Goal: Book appointment/travel/reservation

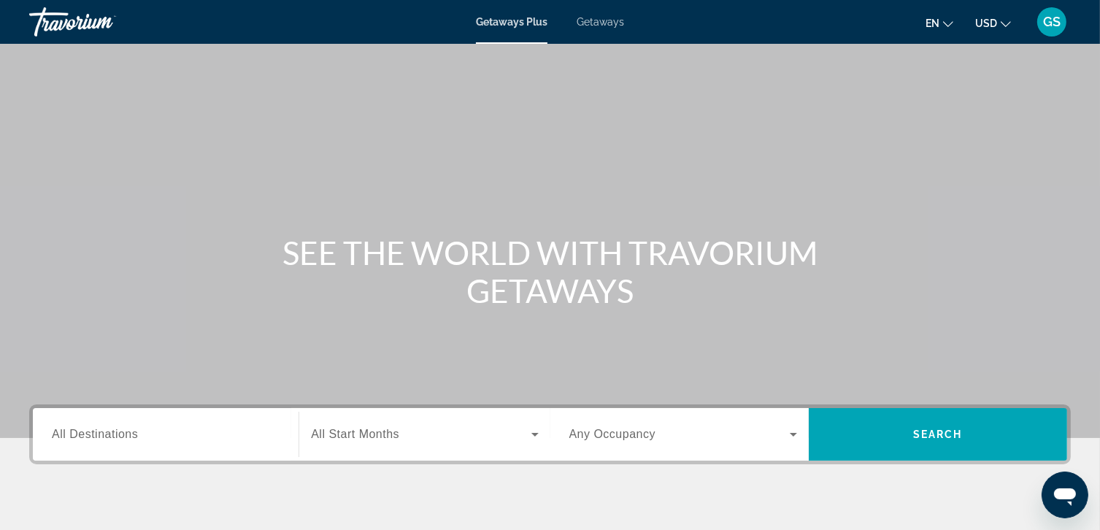
click at [605, 27] on span "Getaways" at bounding box center [600, 22] width 47 height 12
click at [174, 430] on input "Destination All Destinations" at bounding box center [166, 435] width 228 height 18
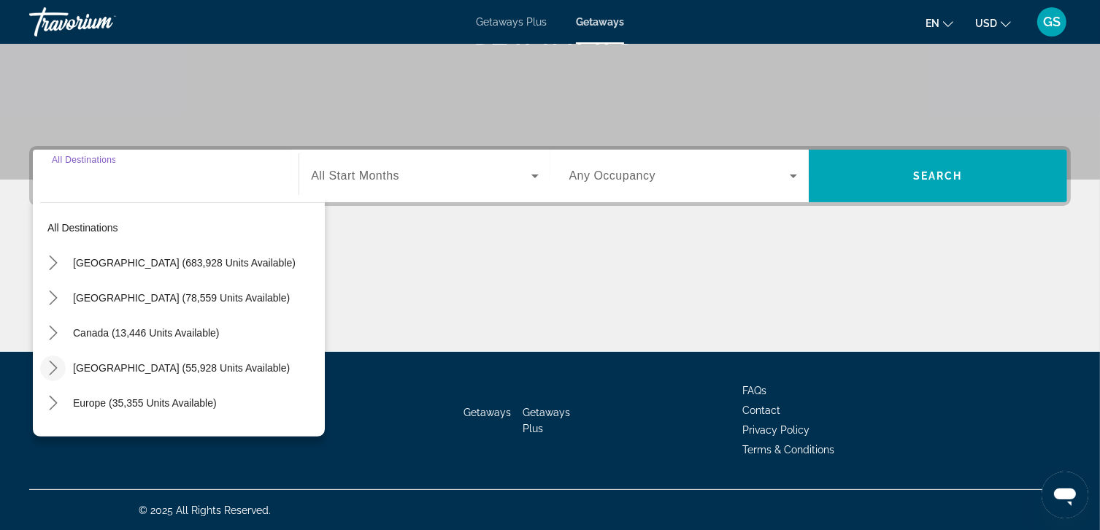
click at [50, 367] on icon "Toggle Caribbean & Atlantic Islands (55,928 units available) submenu" at bounding box center [53, 368] width 15 height 15
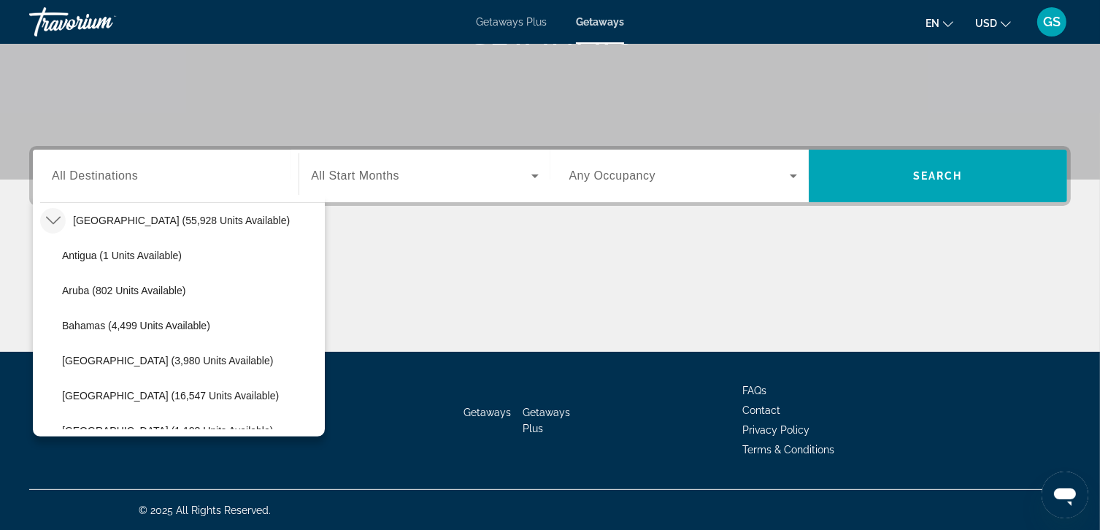
scroll to position [177, 0]
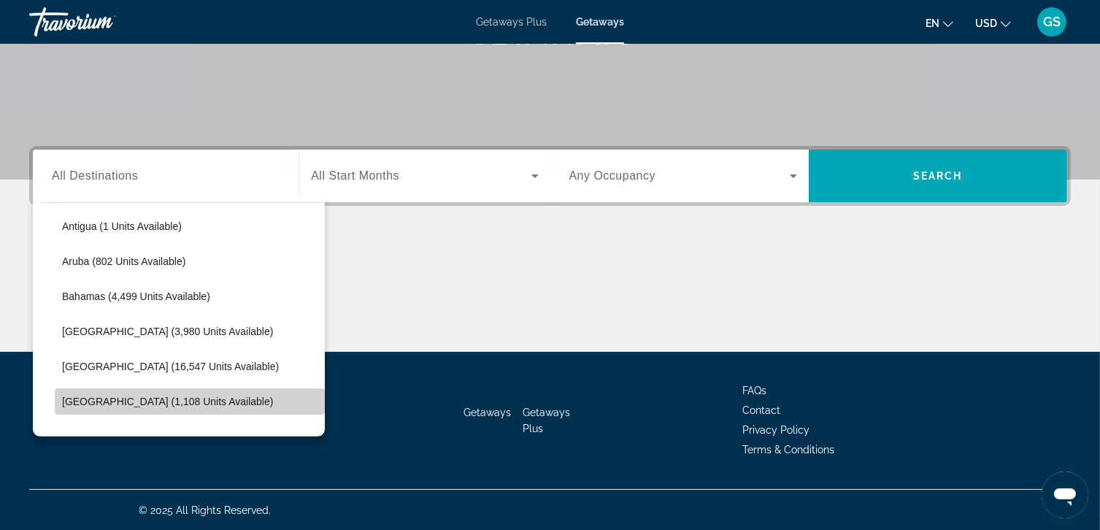
click at [240, 407] on span "Select destination: Dominican Republic (1,108 units available)" at bounding box center [190, 401] width 270 height 35
type input "**********"
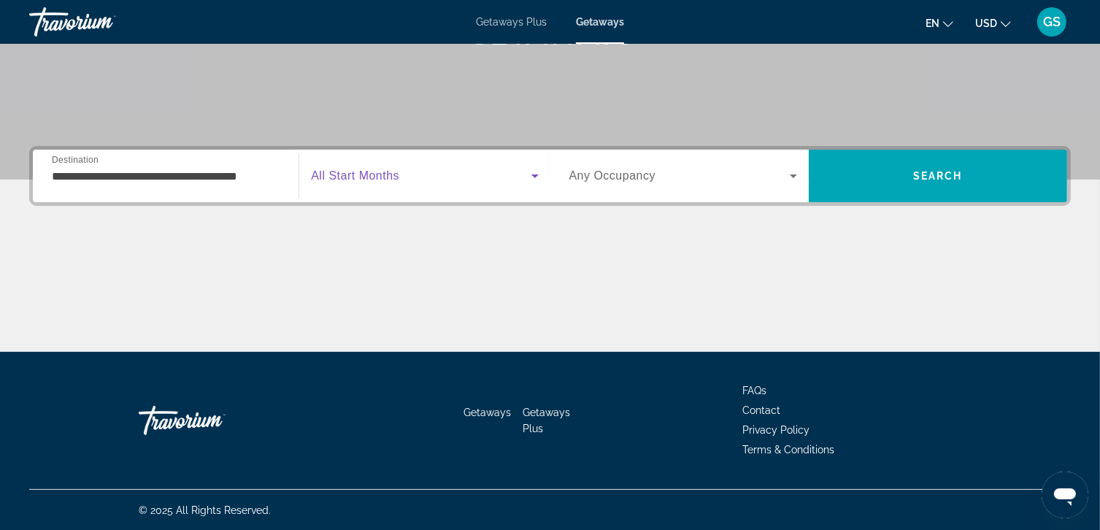
click at [540, 174] on icon "Search widget" at bounding box center [535, 176] width 18 height 18
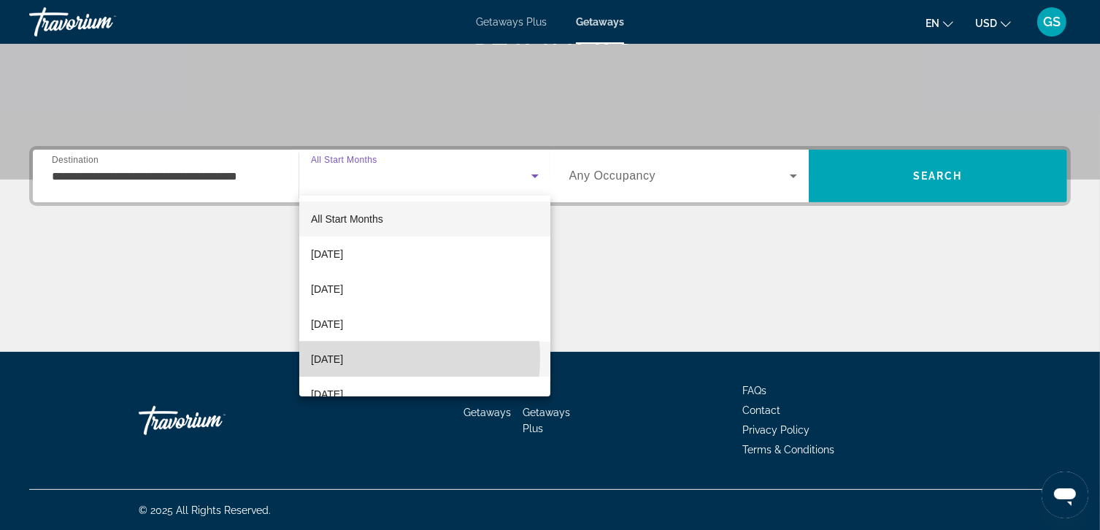
click at [375, 358] on mat-option "[DATE]" at bounding box center [424, 359] width 251 height 35
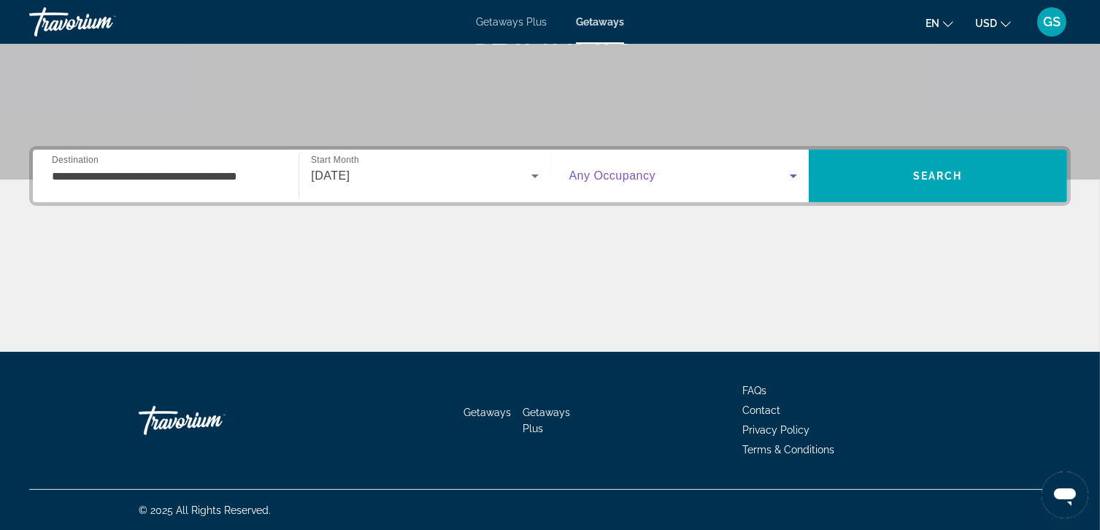
click at [766, 176] on span "Search widget" at bounding box center [680, 176] width 221 height 18
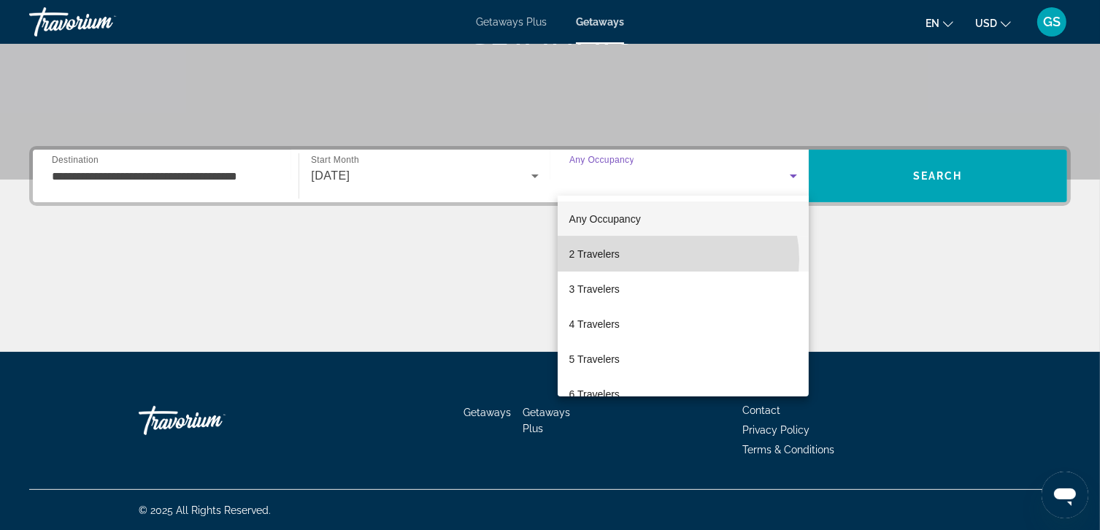
click at [669, 259] on mat-option "2 Travelers" at bounding box center [683, 254] width 251 height 35
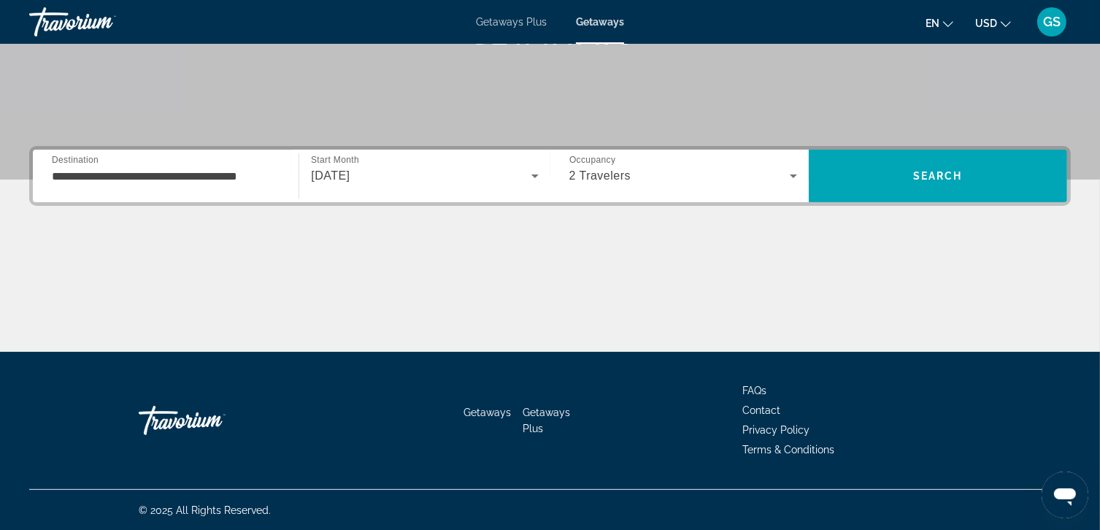
click at [1005, 22] on icon "Change currency" at bounding box center [1006, 24] width 10 height 10
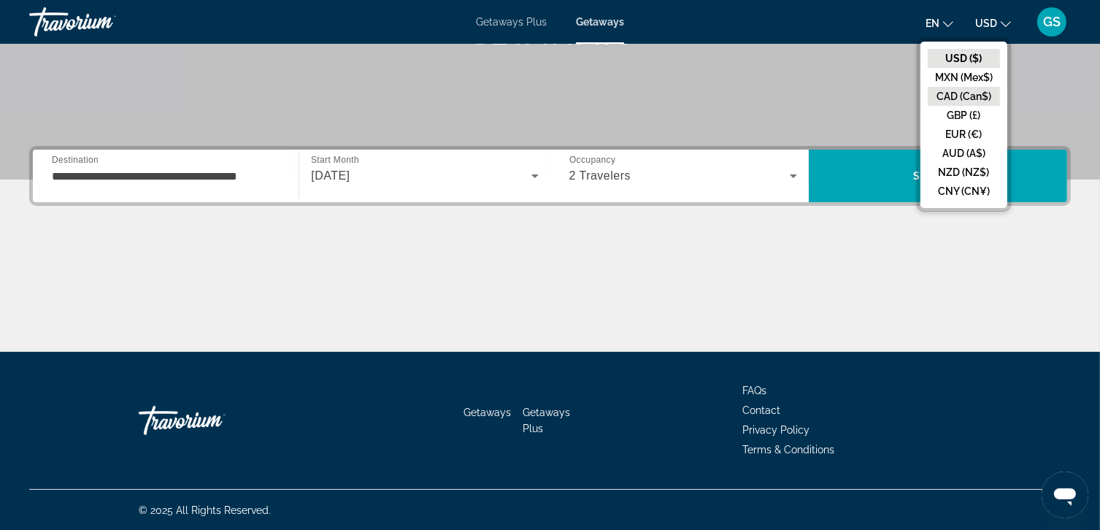
click at [973, 93] on button "CAD (Can$)" at bounding box center [964, 96] width 72 height 19
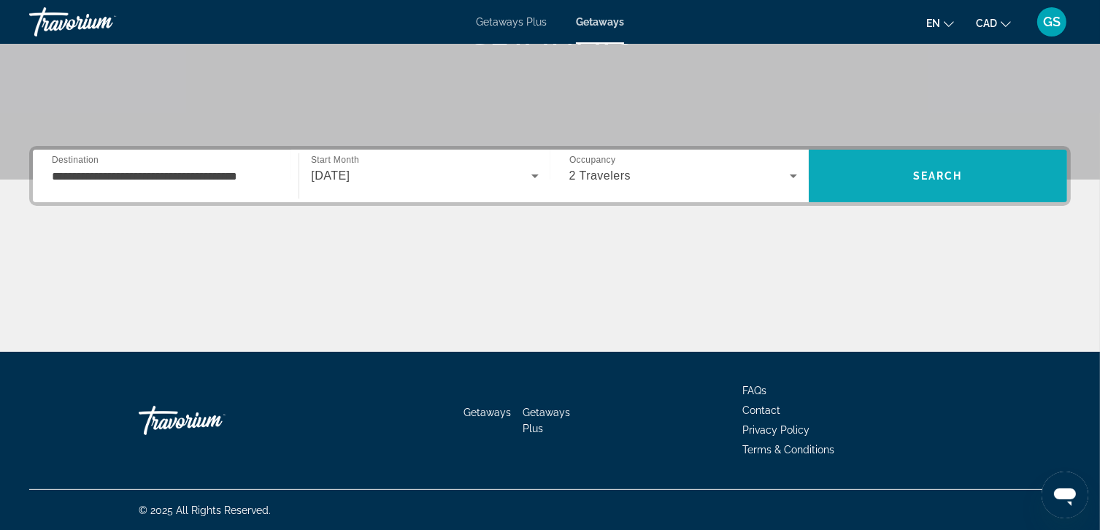
click at [949, 175] on span "Search" at bounding box center [939, 176] width 50 height 12
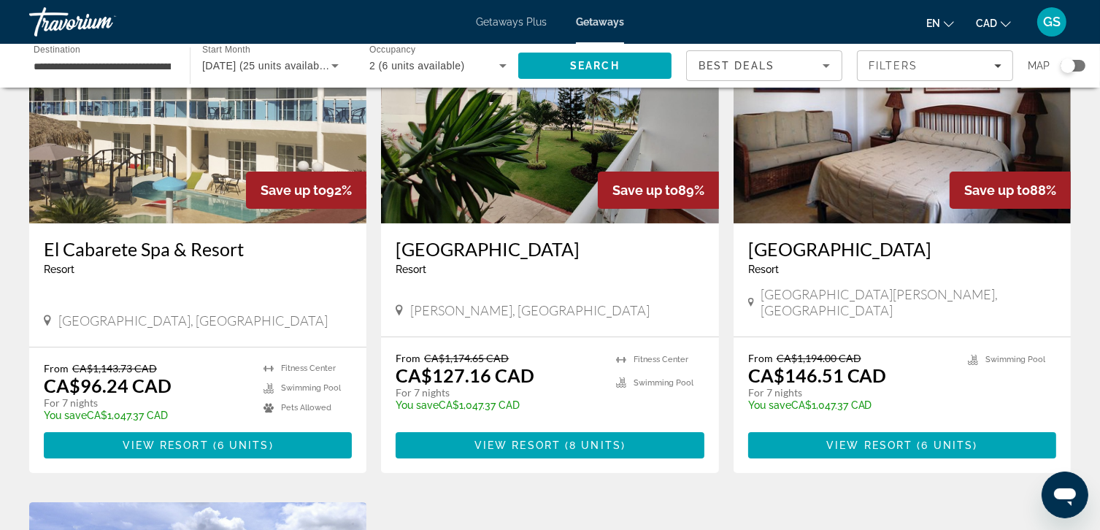
scroll to position [153, 0]
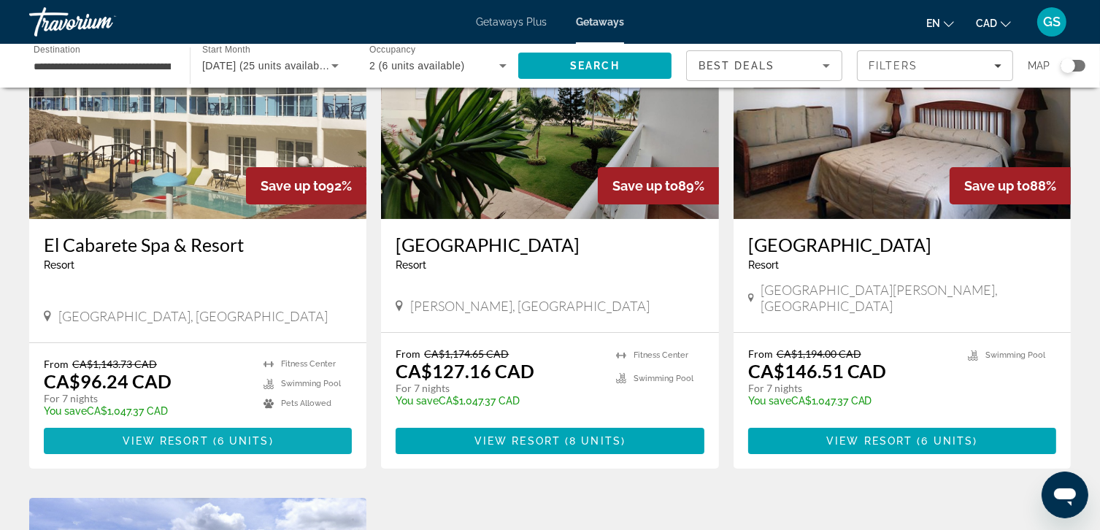
click at [302, 425] on span "Main content" at bounding box center [198, 441] width 308 height 35
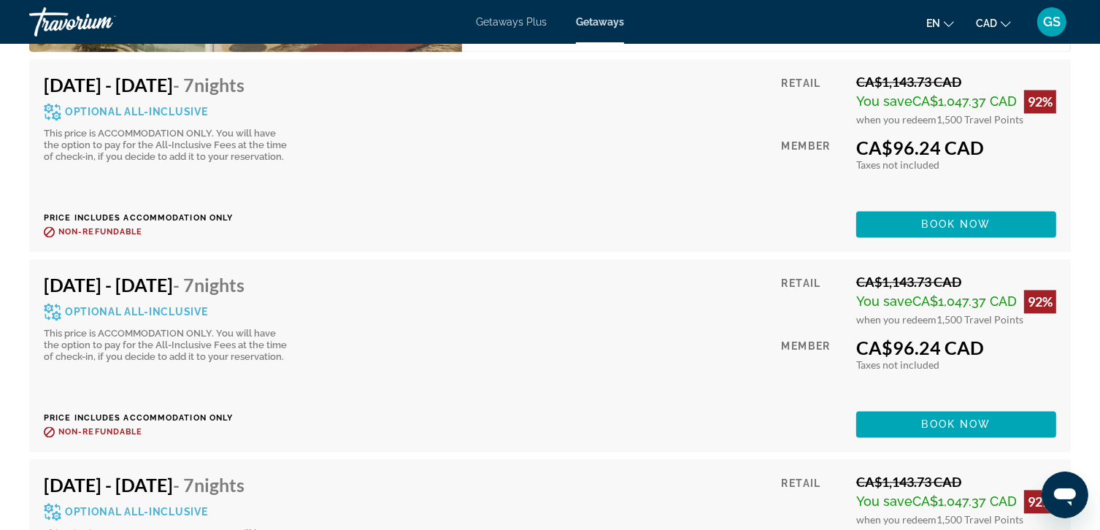
scroll to position [2962, 0]
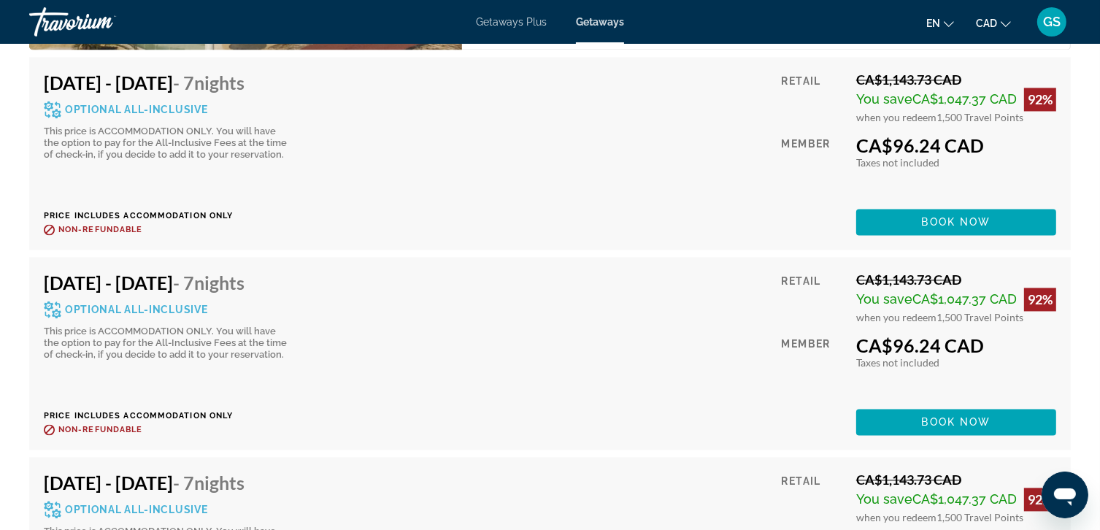
click at [183, 104] on span "Optional All-Inclusive" at bounding box center [136, 109] width 142 height 10
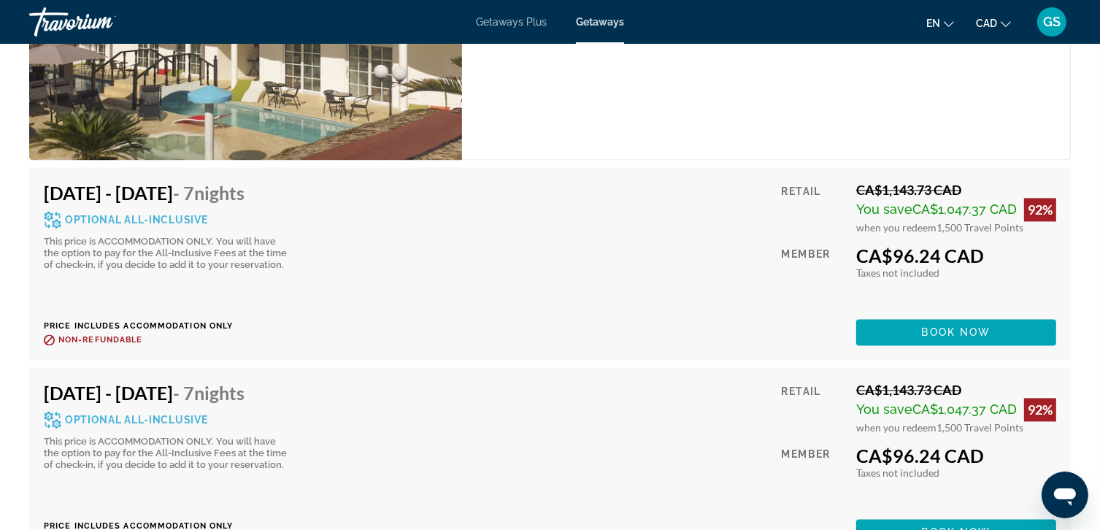
scroll to position [2852, 0]
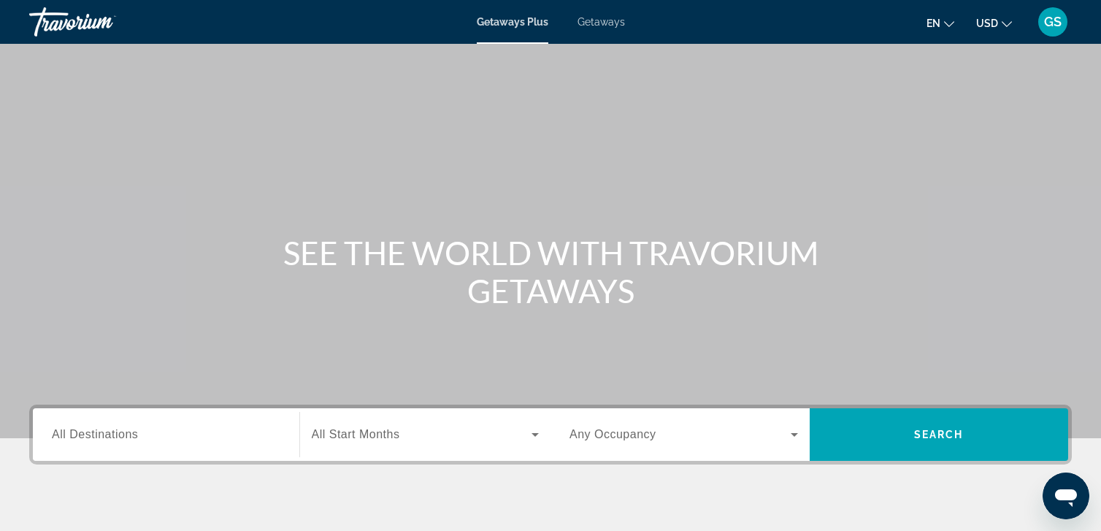
click at [602, 21] on span "Getaways" at bounding box center [601, 22] width 47 height 12
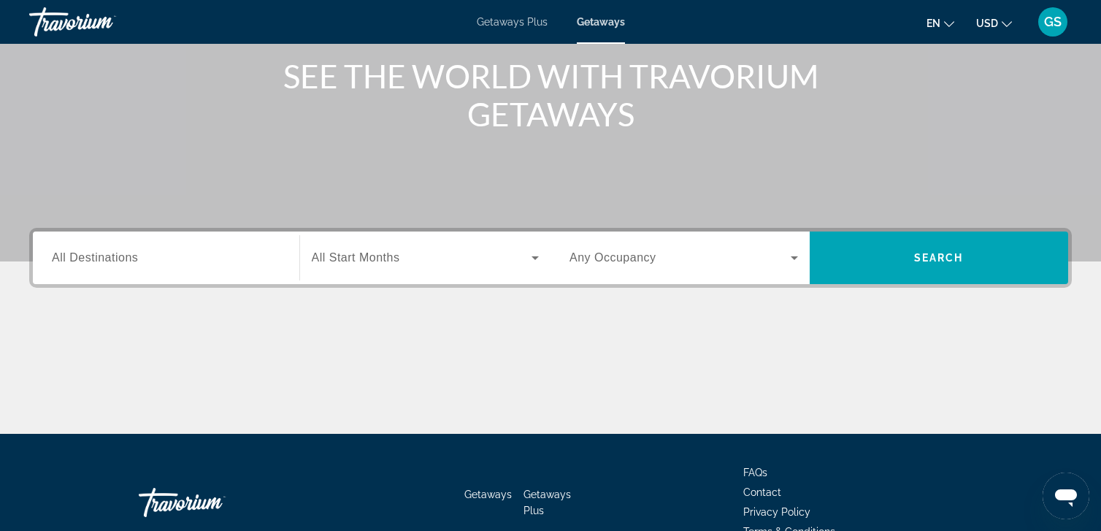
scroll to position [187, 0]
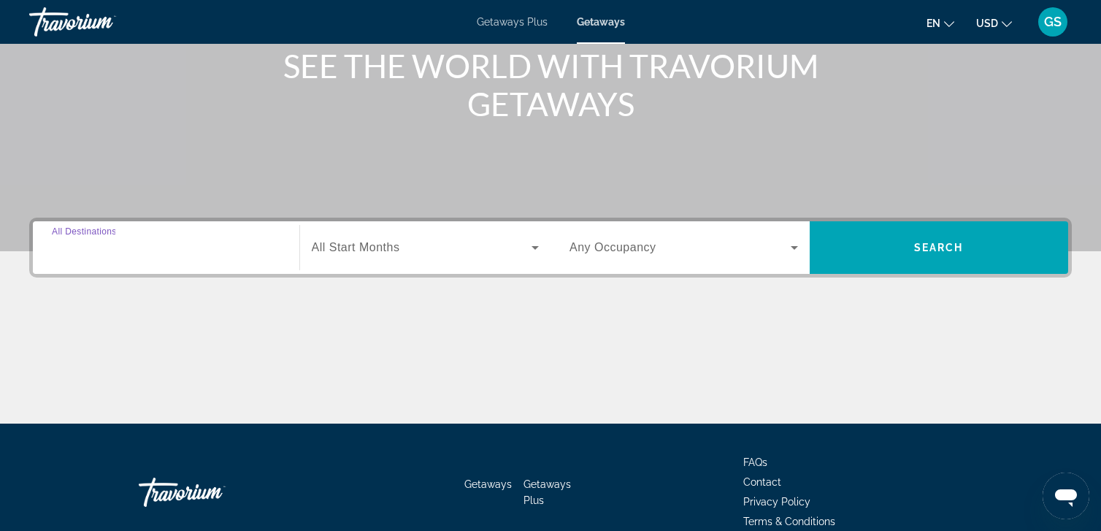
click at [168, 250] on input "Destination All Destinations" at bounding box center [166, 249] width 229 height 18
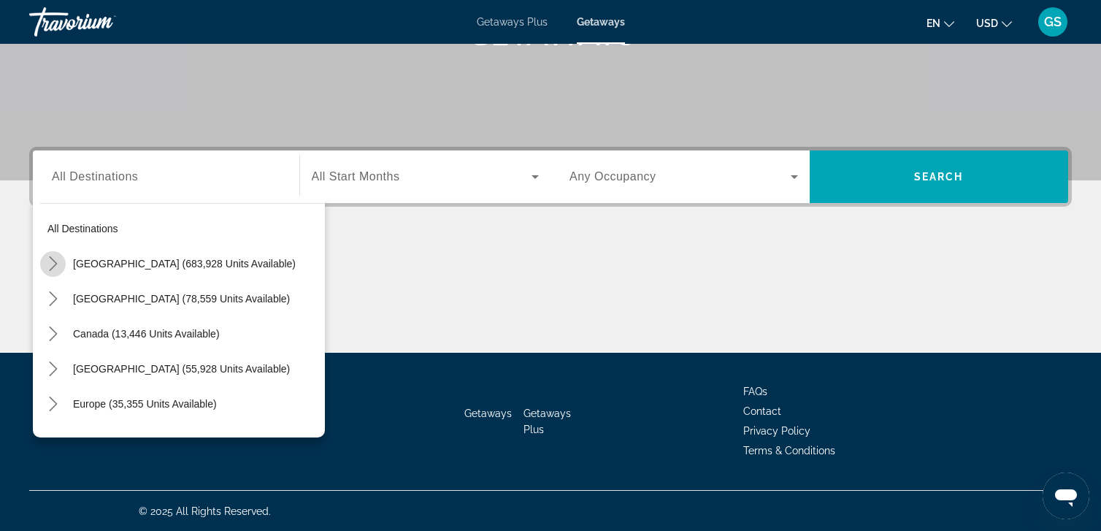
click at [56, 261] on icon "Toggle United States (683,928 units available) submenu" at bounding box center [53, 263] width 15 height 15
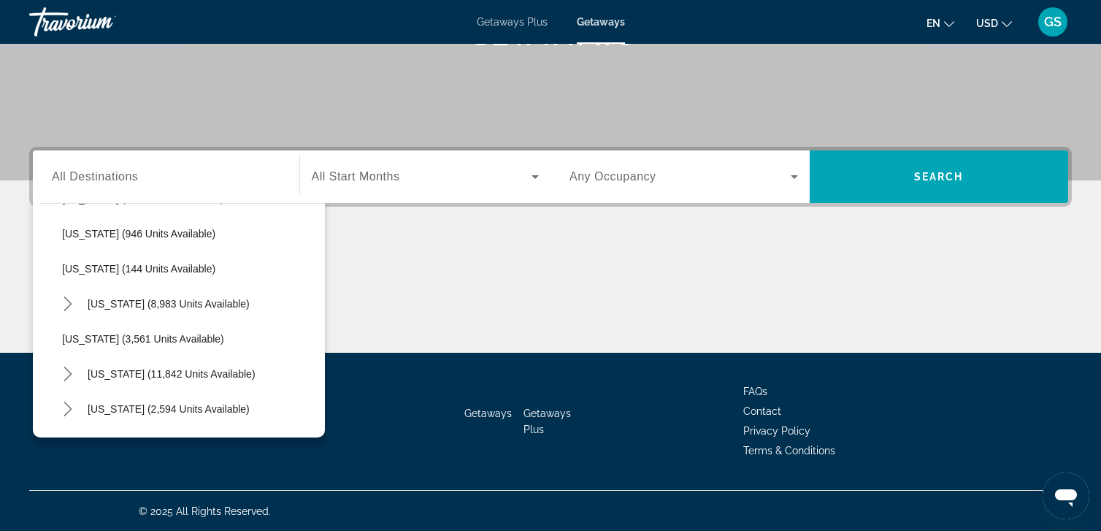
scroll to position [735, 0]
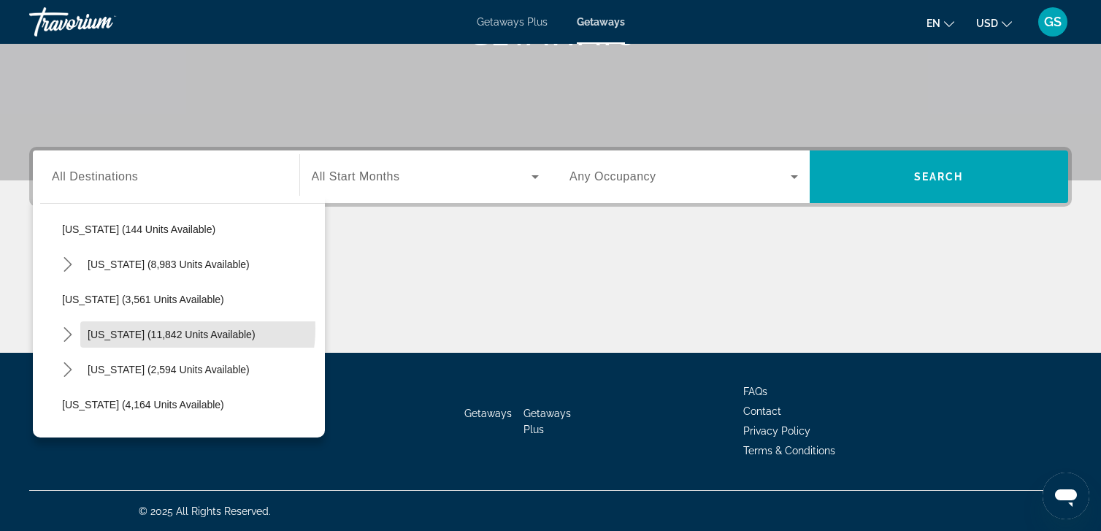
click at [164, 329] on span "Nevada (11,842 units available)" at bounding box center [172, 335] width 168 height 12
type input "**********"
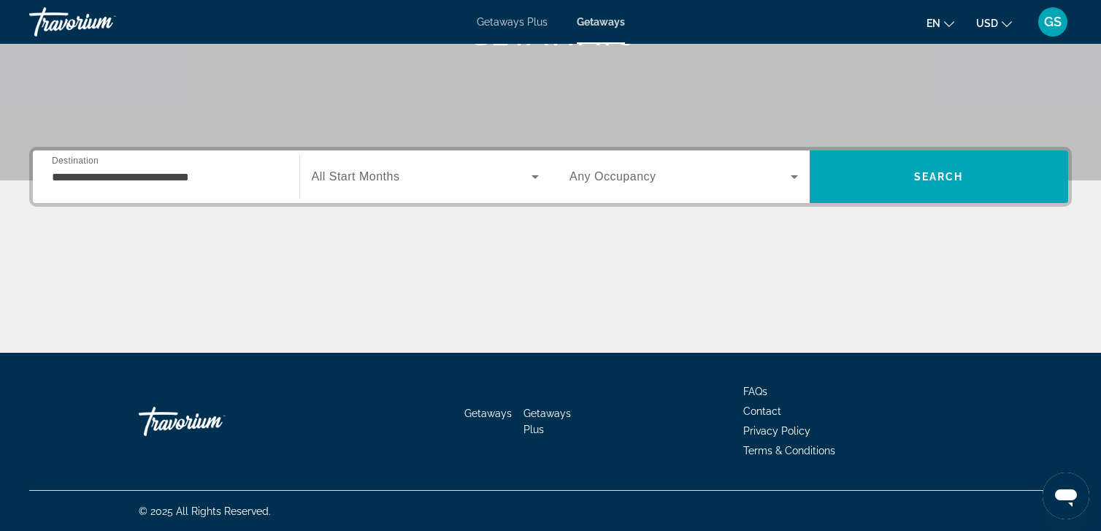
click at [369, 170] on span "All Start Months" at bounding box center [356, 176] width 88 height 12
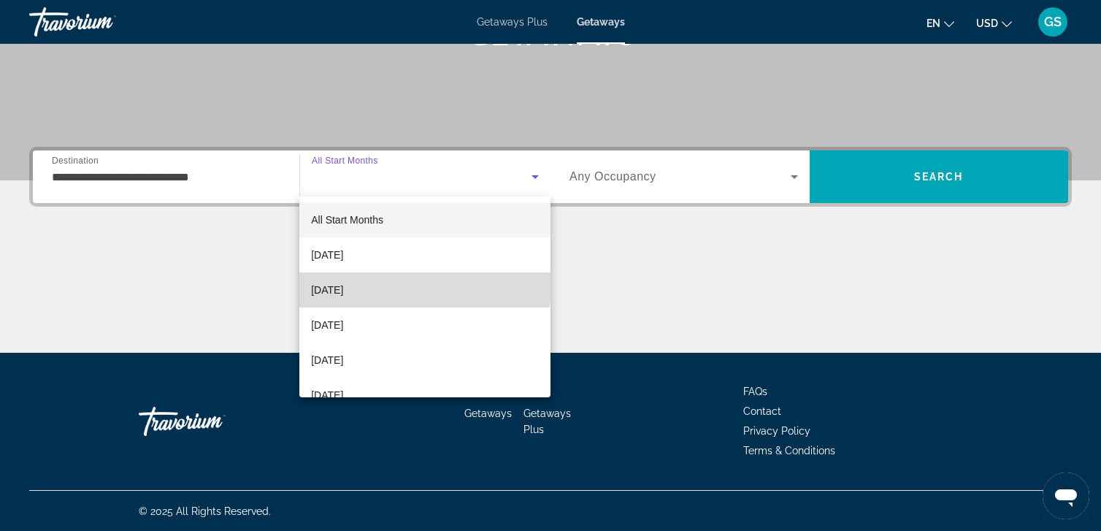
click at [424, 281] on mat-option "[DATE]" at bounding box center [424, 289] width 251 height 35
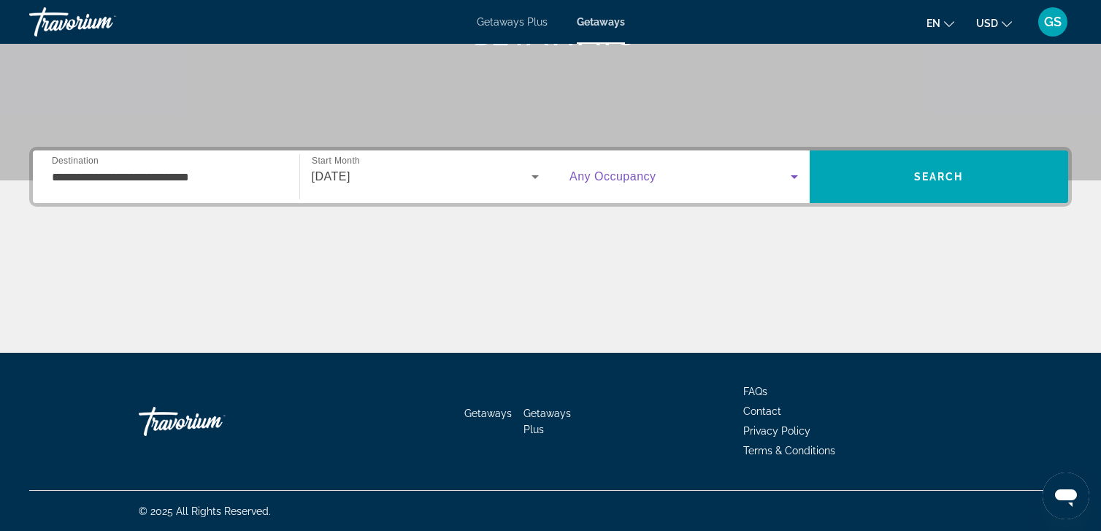
click at [678, 175] on span "Search widget" at bounding box center [680, 177] width 221 height 18
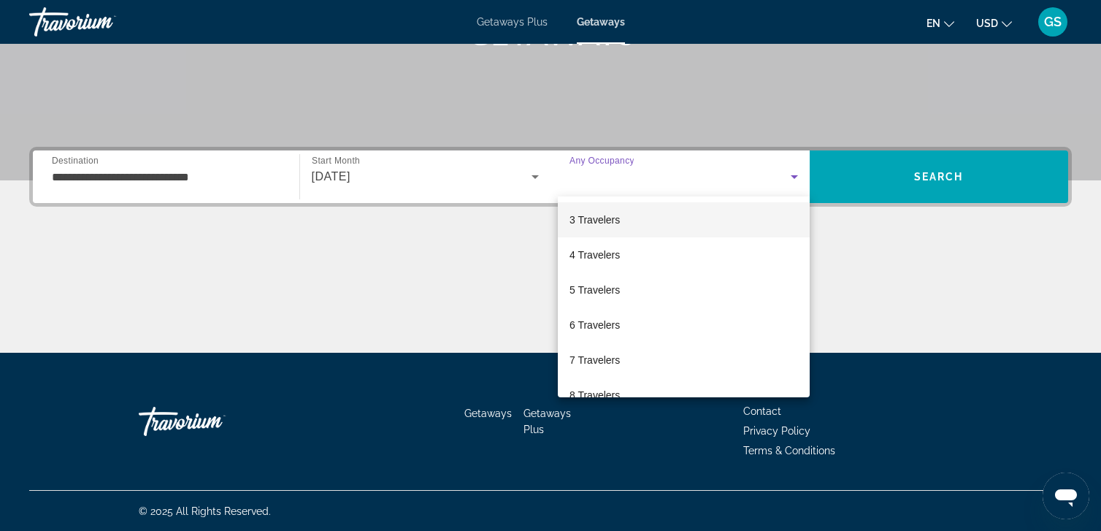
scroll to position [66, 0]
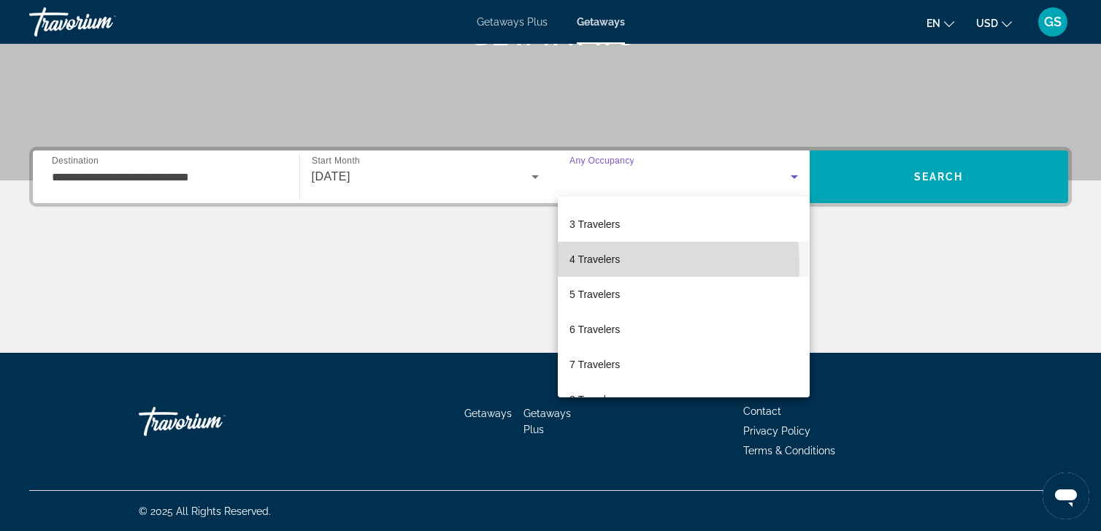
click at [618, 264] on span "4 Travelers" at bounding box center [595, 259] width 50 height 18
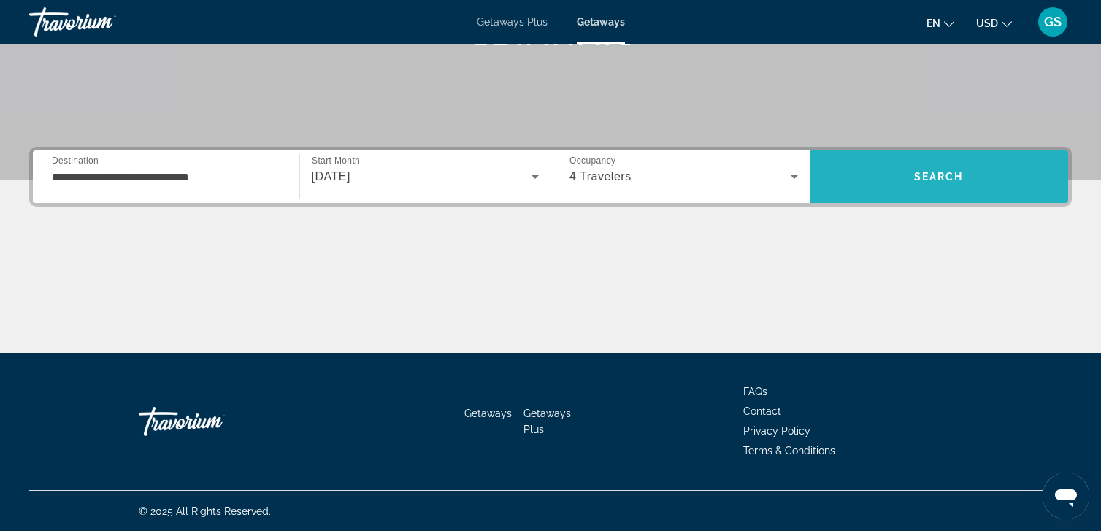
click at [924, 163] on span "Search" at bounding box center [939, 176] width 259 height 35
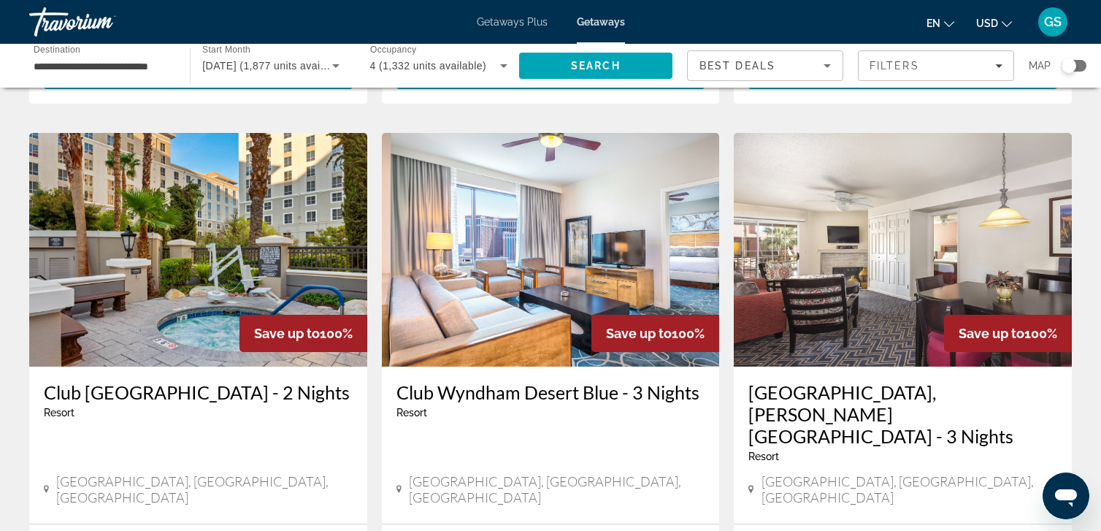
scroll to position [540, 0]
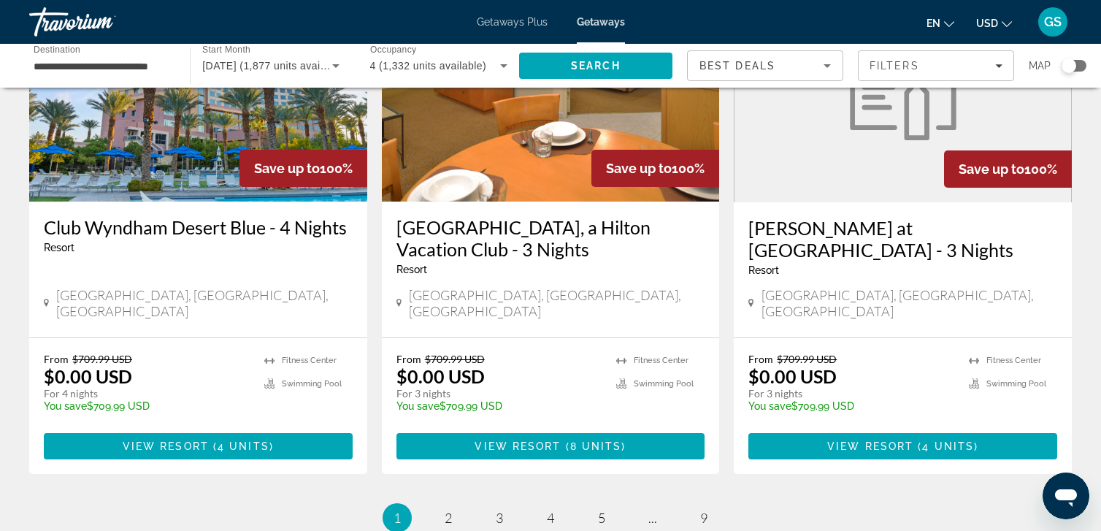
scroll to position [1820, 0]
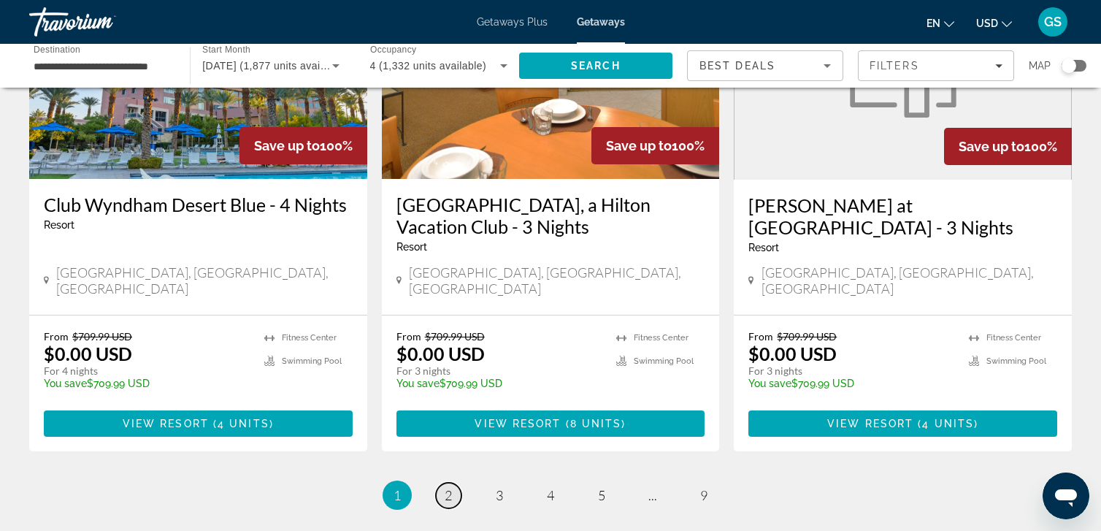
click at [457, 483] on link "page 2" at bounding box center [449, 496] width 26 height 26
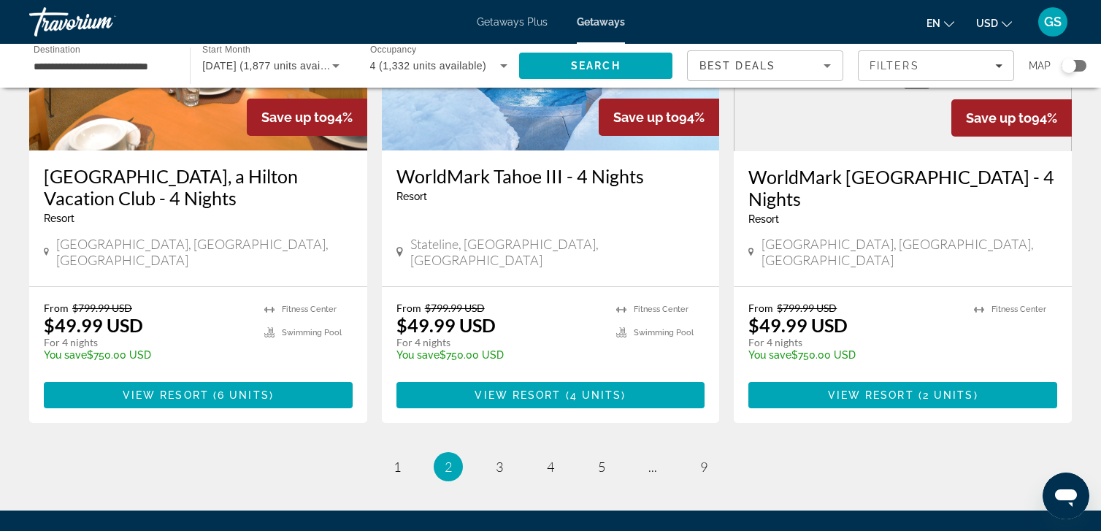
scroll to position [1919, 0]
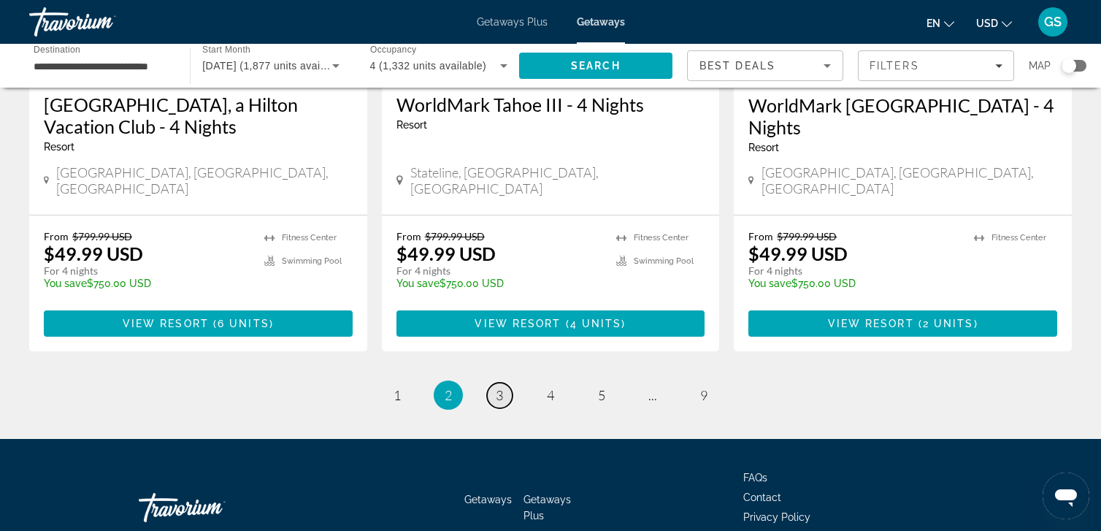
click at [510, 383] on link "page 3" at bounding box center [500, 396] width 26 height 26
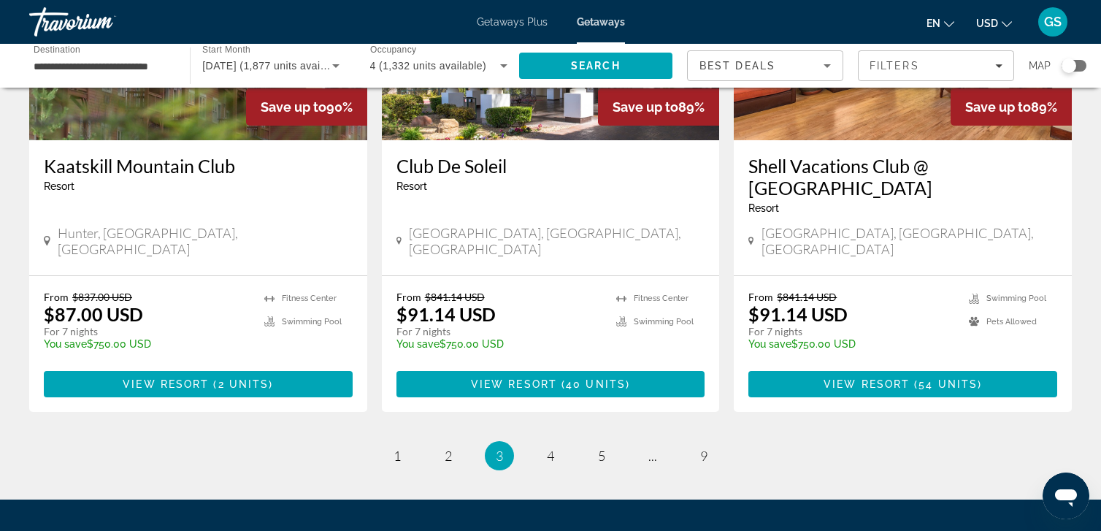
scroll to position [1839, 0]
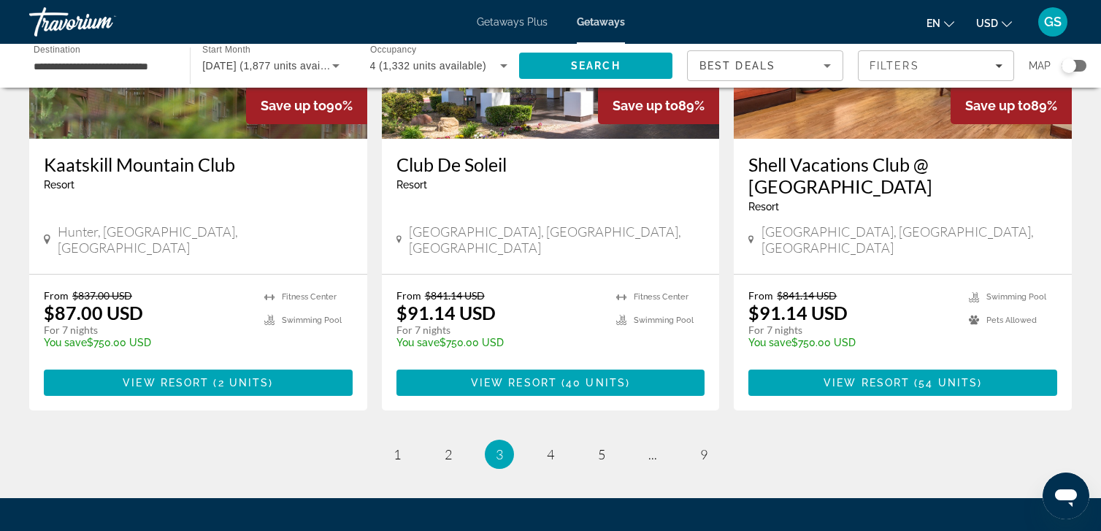
click at [563, 440] on li "page 4" at bounding box center [550, 454] width 29 height 29
